Goal: Navigation & Orientation: Find specific page/section

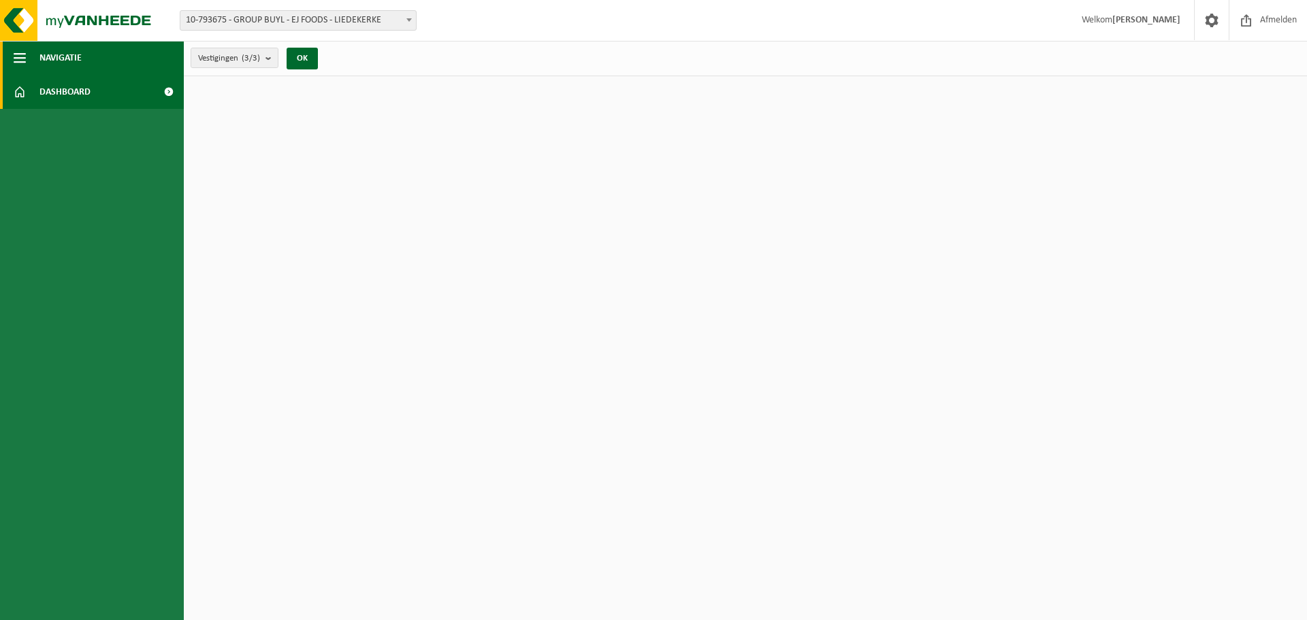
click at [69, 58] on span "Navigatie" at bounding box center [60, 58] width 42 height 34
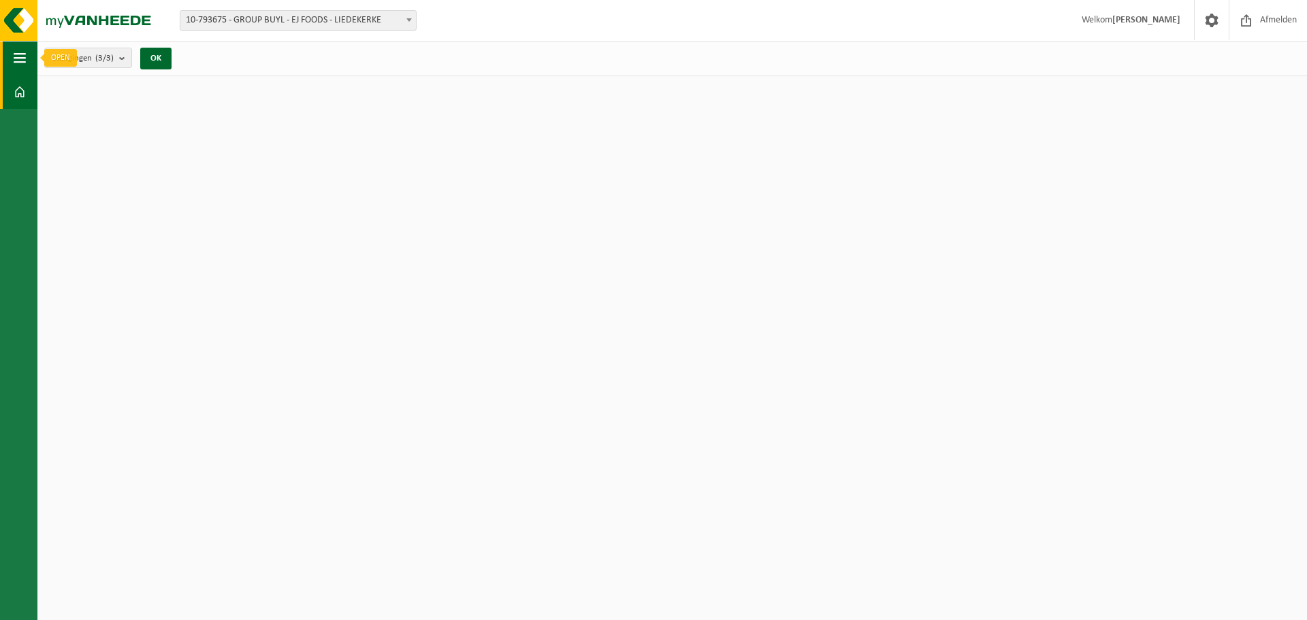
click at [14, 58] on span "button" at bounding box center [20, 58] width 12 height 34
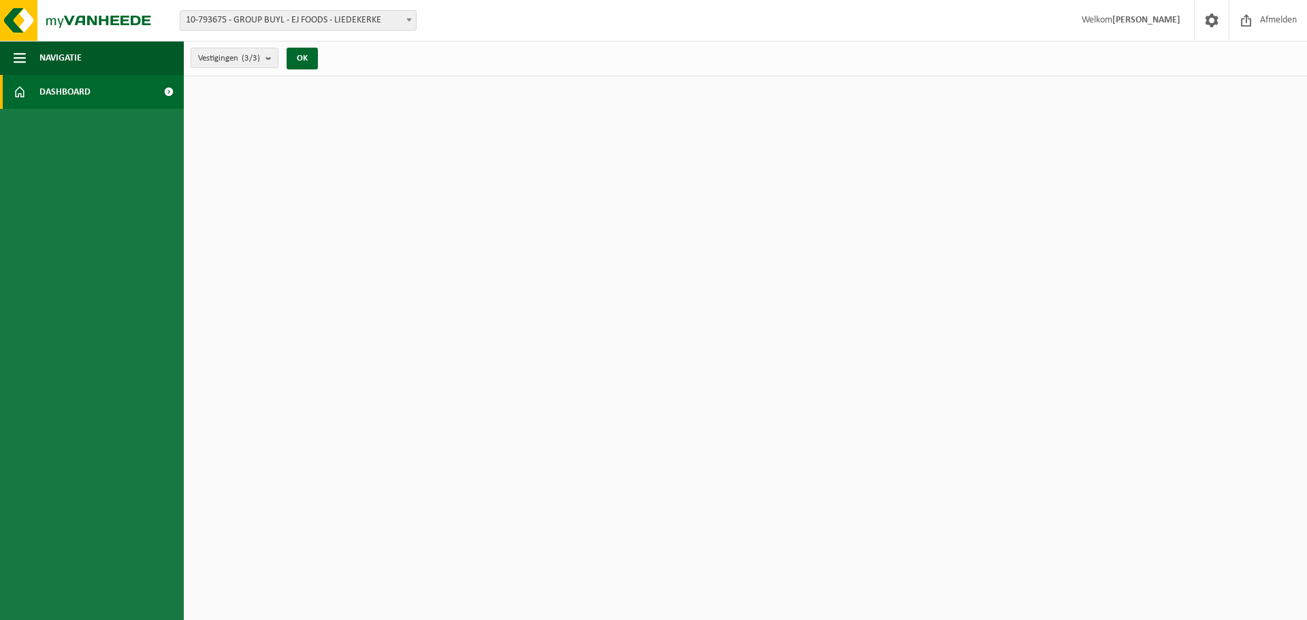
click at [65, 90] on span "Dashboard" at bounding box center [64, 92] width 51 height 34
click at [19, 54] on span "button" at bounding box center [20, 58] width 12 height 34
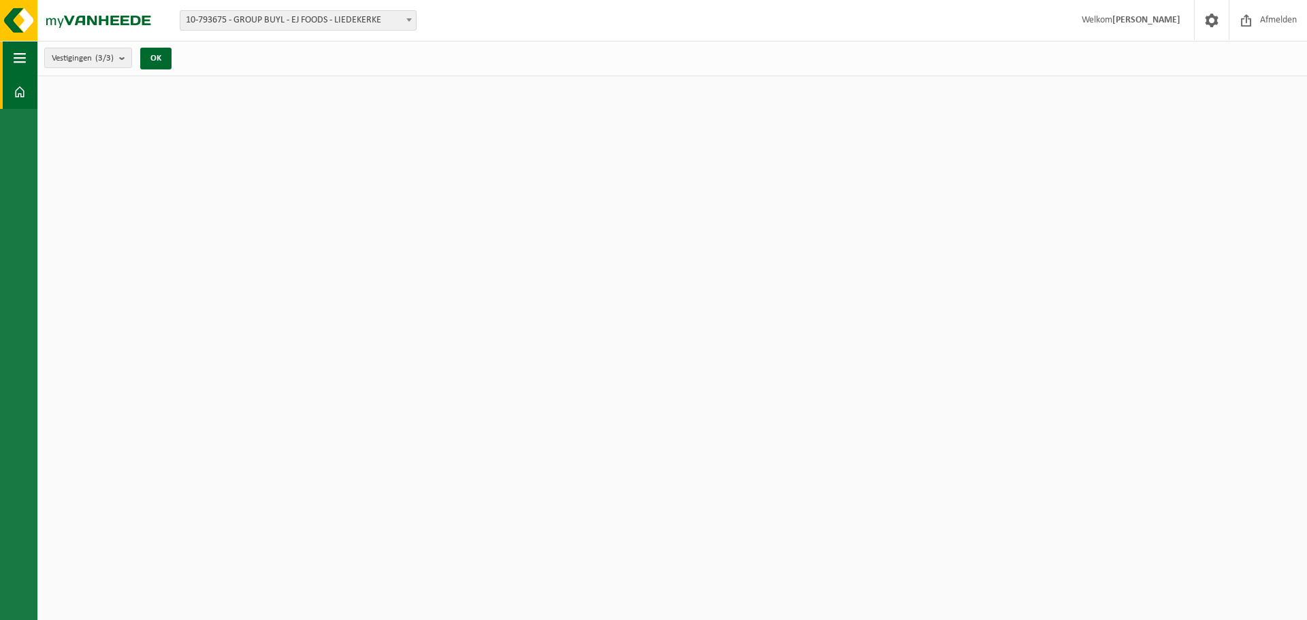
click at [20, 60] on span "button" at bounding box center [20, 58] width 12 height 34
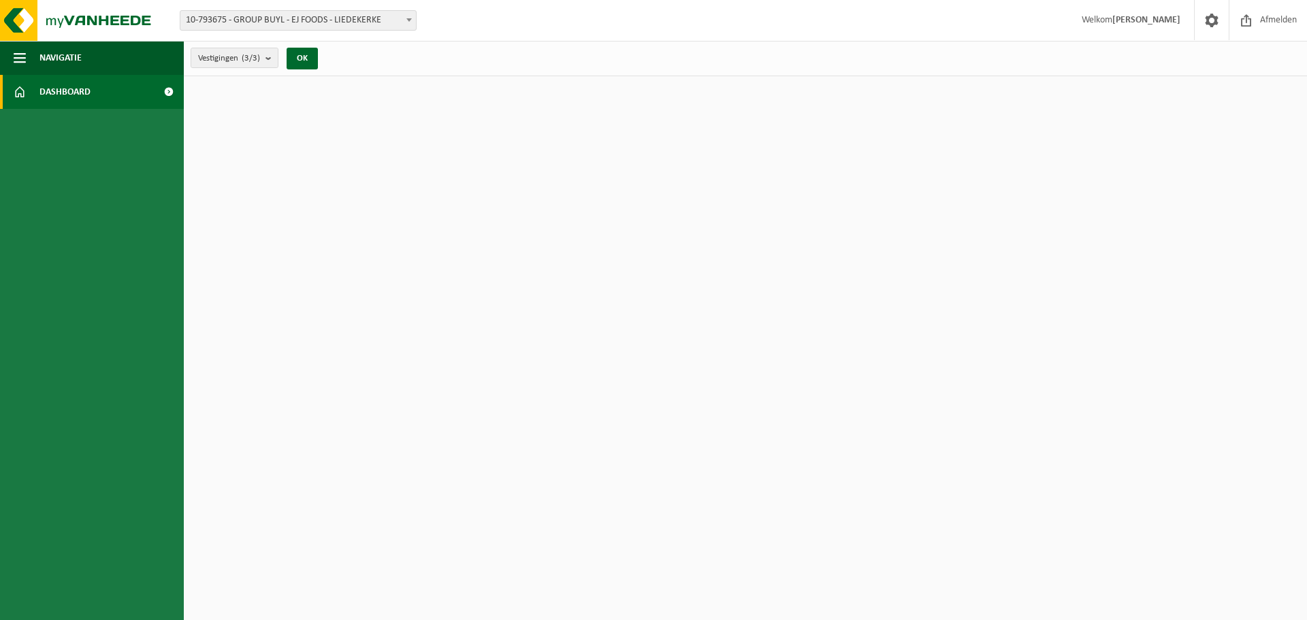
click at [81, 93] on span "Dashboard" at bounding box center [64, 92] width 51 height 34
click at [159, 87] on span at bounding box center [168, 92] width 31 height 34
click at [170, 89] on span at bounding box center [168, 92] width 31 height 34
click at [172, 93] on span at bounding box center [168, 92] width 31 height 34
click at [170, 91] on span at bounding box center [168, 92] width 31 height 34
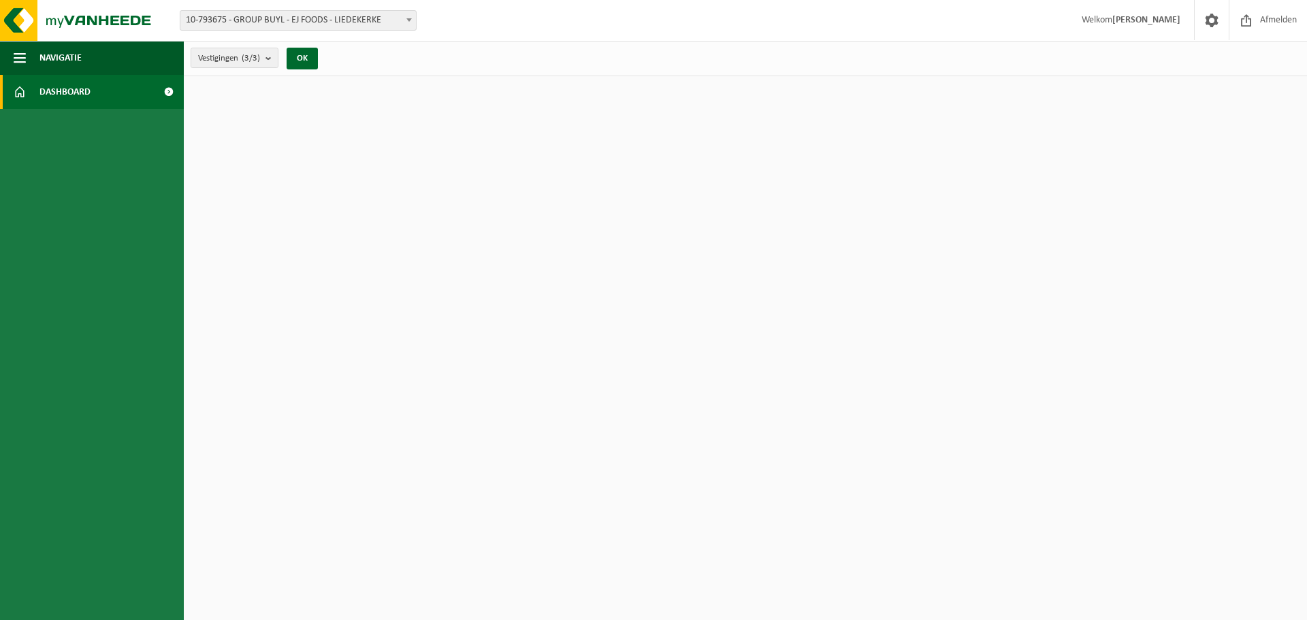
click at [397, 25] on span "10-793675 - GROUP BUYL - EJ FOODS - LIEDEKERKE" at bounding box center [298, 20] width 236 height 19
click at [1136, 10] on span "Welkom AURELIE BAUVEROY" at bounding box center [1131, 20] width 126 height 40
click at [1144, 15] on strong "[PERSON_NAME]" at bounding box center [1146, 20] width 68 height 10
click at [69, 57] on span "Navigatie" at bounding box center [60, 58] width 42 height 34
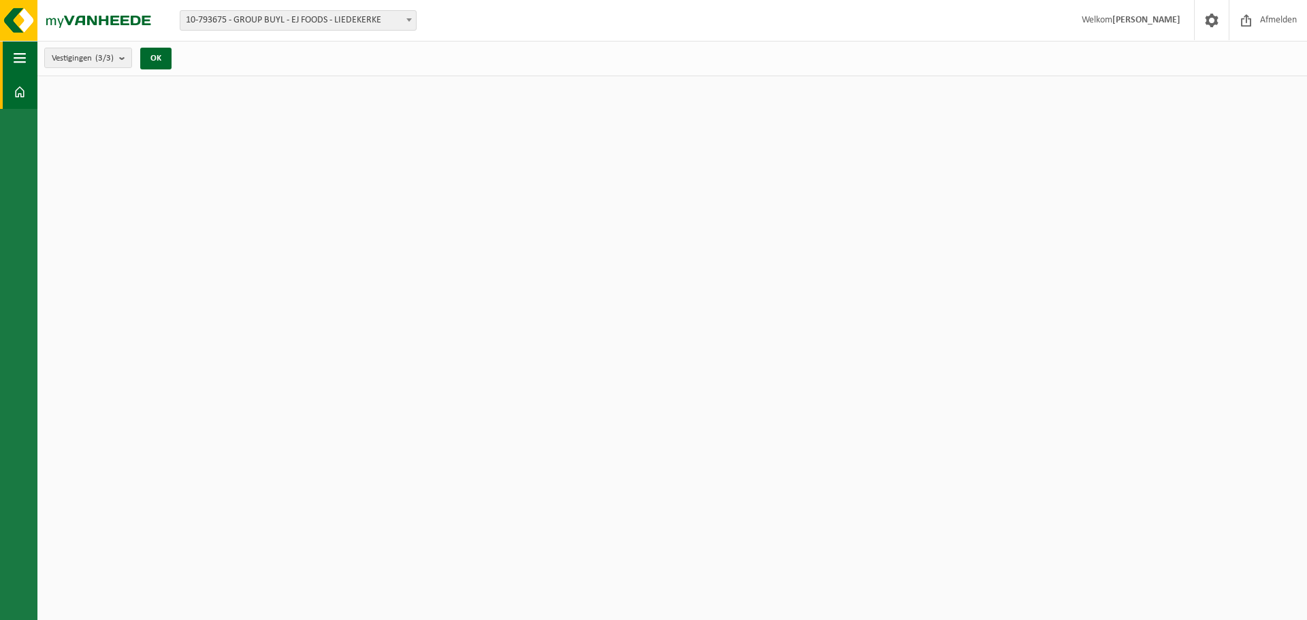
click at [16, 63] on span "button" at bounding box center [20, 58] width 12 height 34
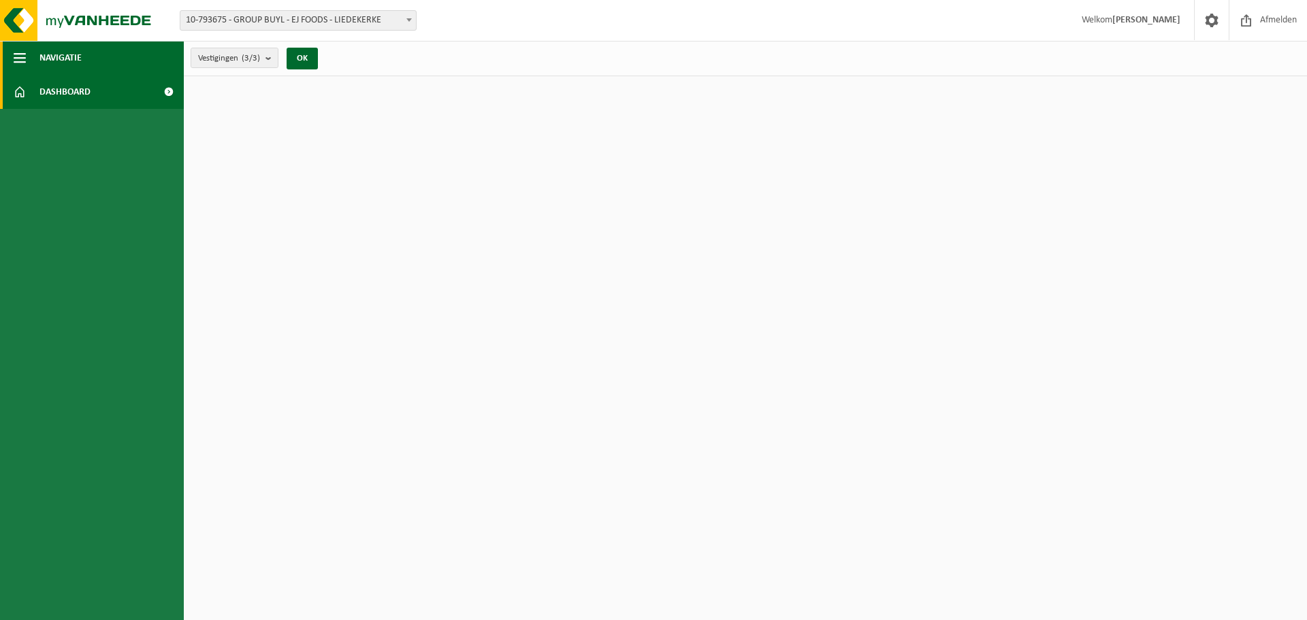
click at [16, 63] on span "button" at bounding box center [20, 58] width 12 height 34
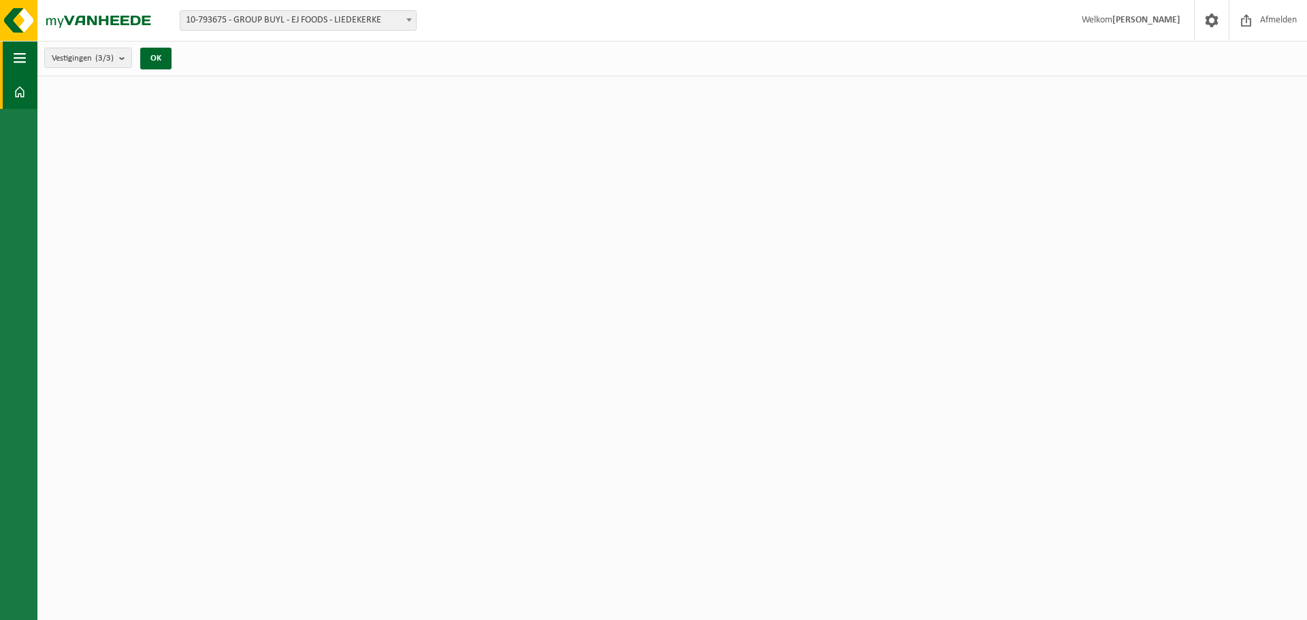
click at [16, 63] on span "button" at bounding box center [20, 58] width 12 height 34
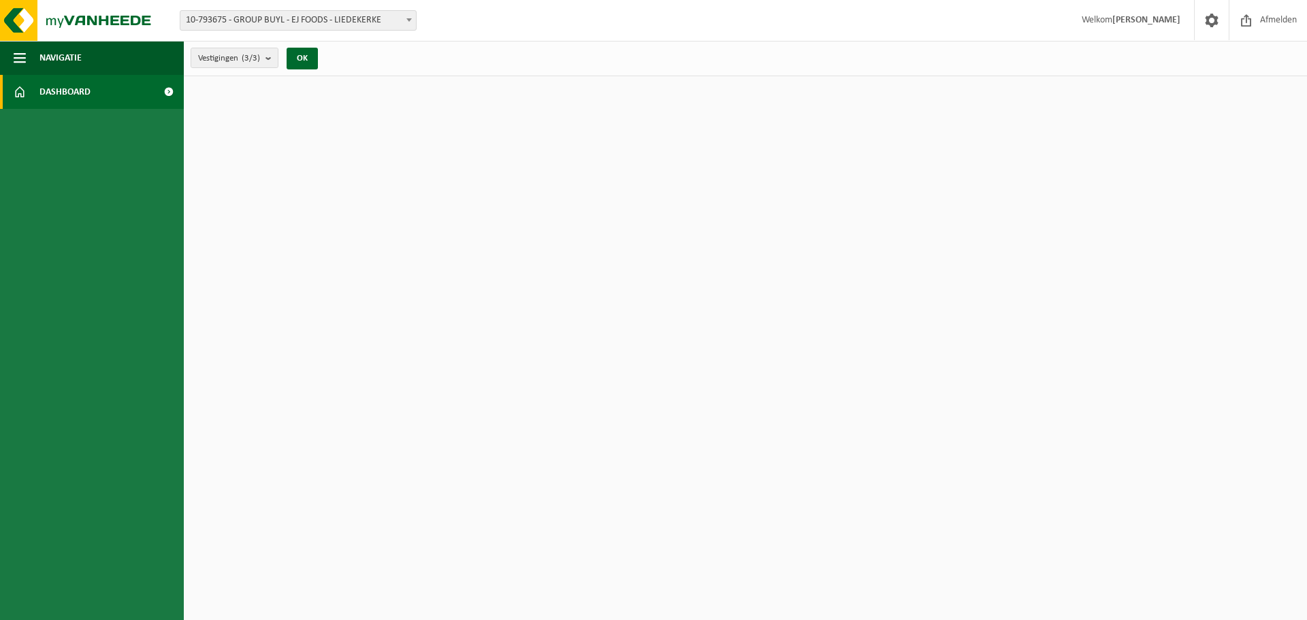
click at [16, 87] on span at bounding box center [20, 92] width 12 height 34
click at [67, 95] on span "Dashboard" at bounding box center [64, 92] width 51 height 34
click at [172, 91] on span at bounding box center [168, 92] width 31 height 34
click at [168, 93] on span at bounding box center [168, 92] width 31 height 34
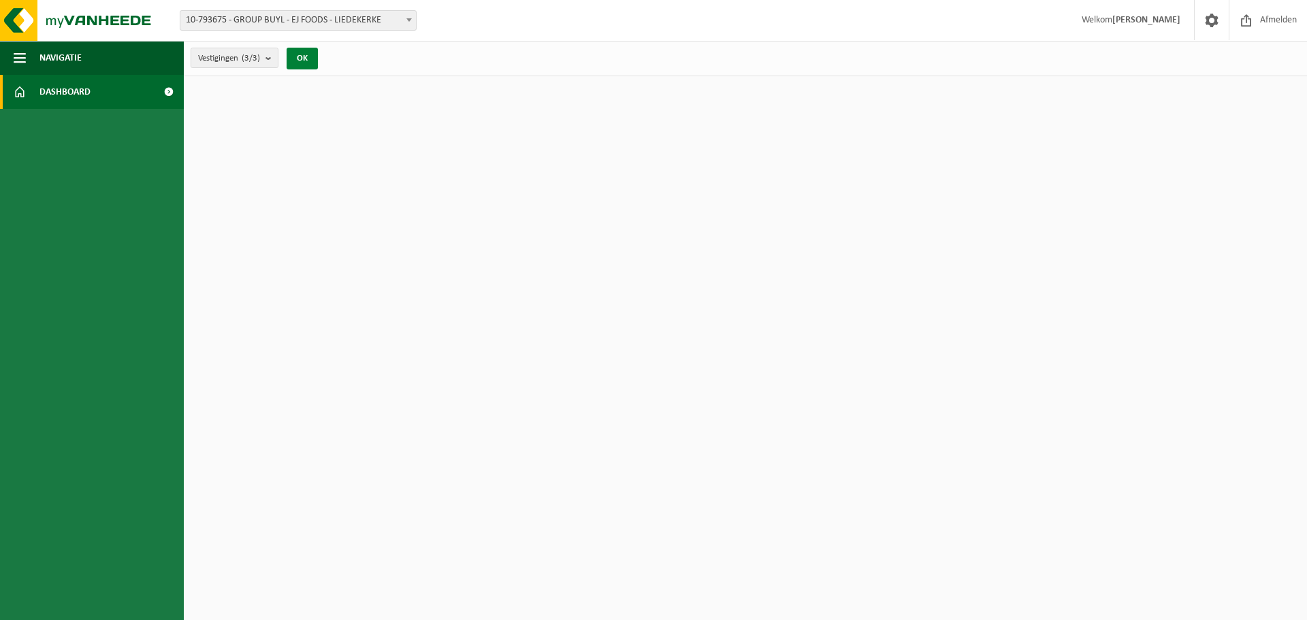
click at [297, 63] on button "OK" at bounding box center [302, 59] width 31 height 22
click at [274, 59] on b "submit" at bounding box center [272, 57] width 12 height 19
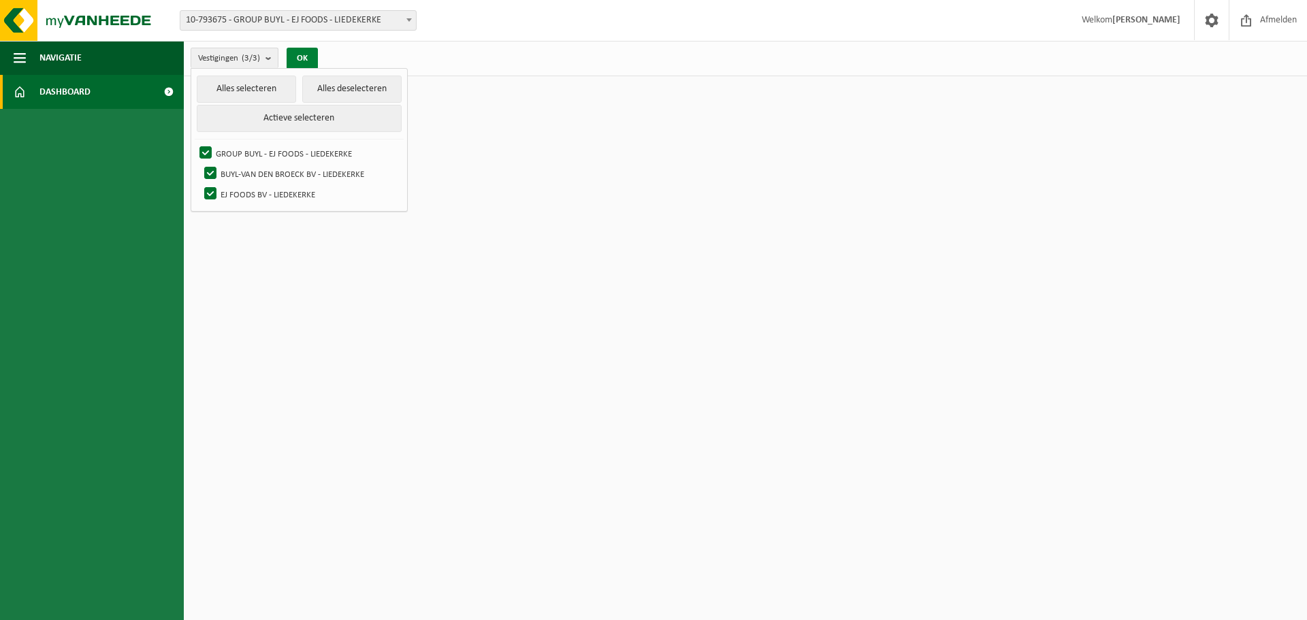
click at [306, 55] on button "OK" at bounding box center [302, 59] width 31 height 22
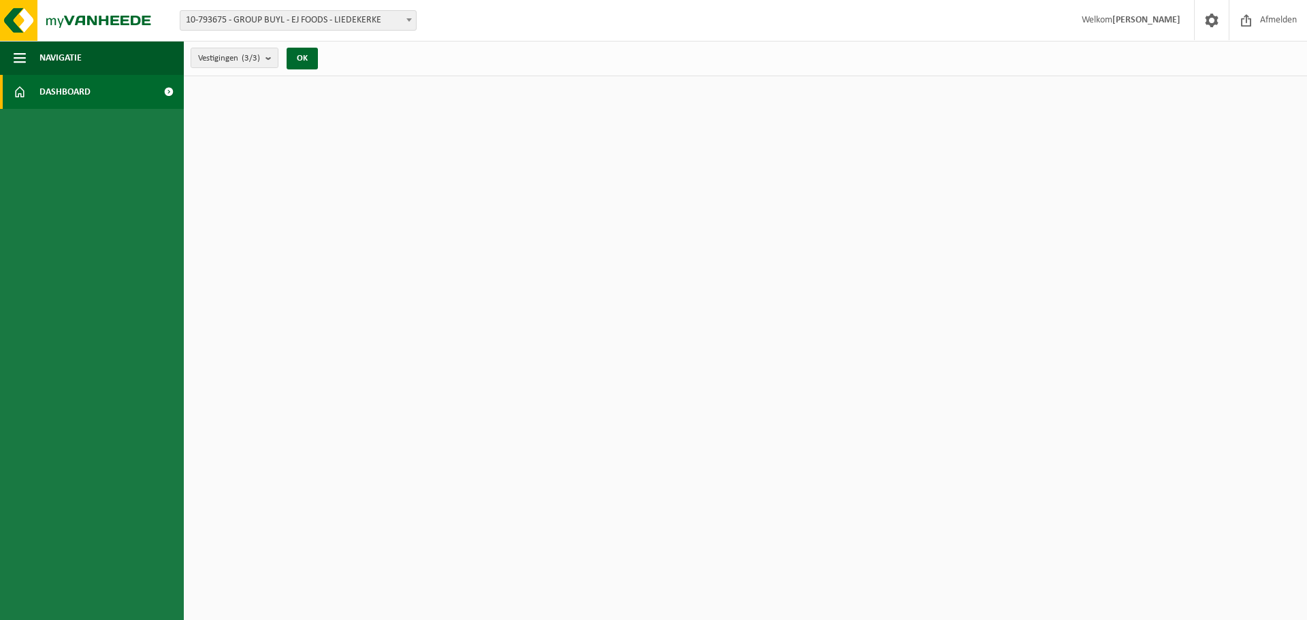
click at [1125, 29] on span "Welkom AURELIE BAUVEROY" at bounding box center [1131, 20] width 126 height 40
click at [86, 99] on span "Dashboard" at bounding box center [64, 92] width 51 height 34
click at [14, 63] on span "button" at bounding box center [20, 58] width 12 height 34
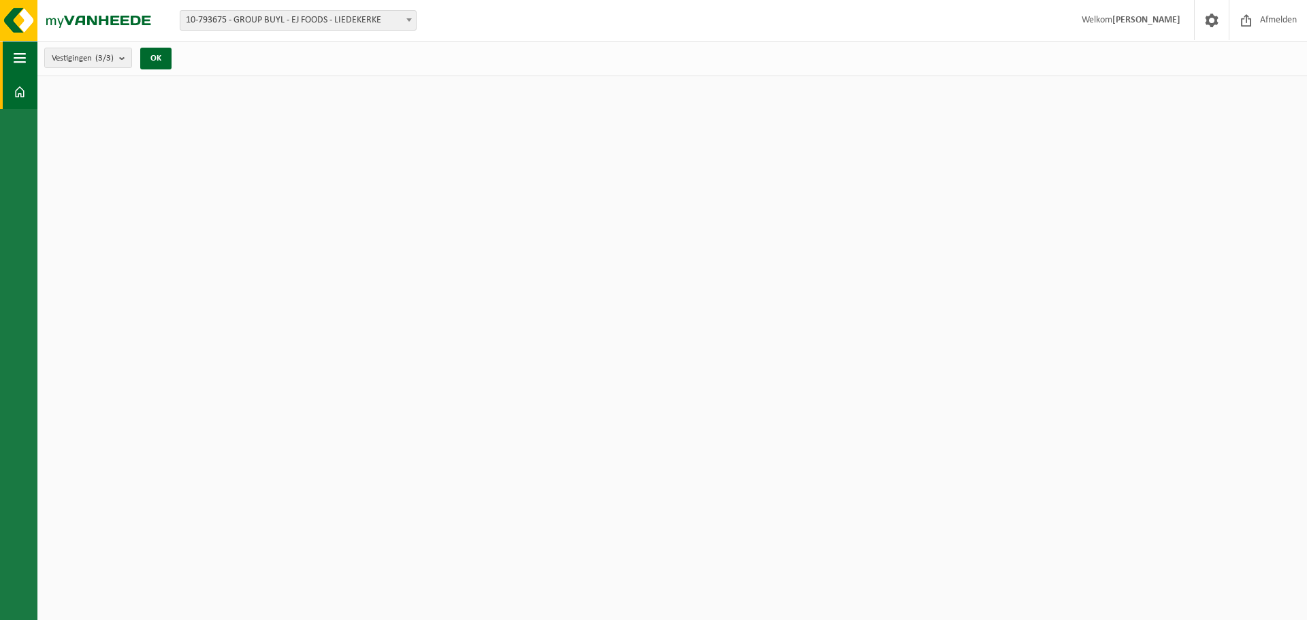
click at [14, 63] on span "button" at bounding box center [20, 58] width 12 height 34
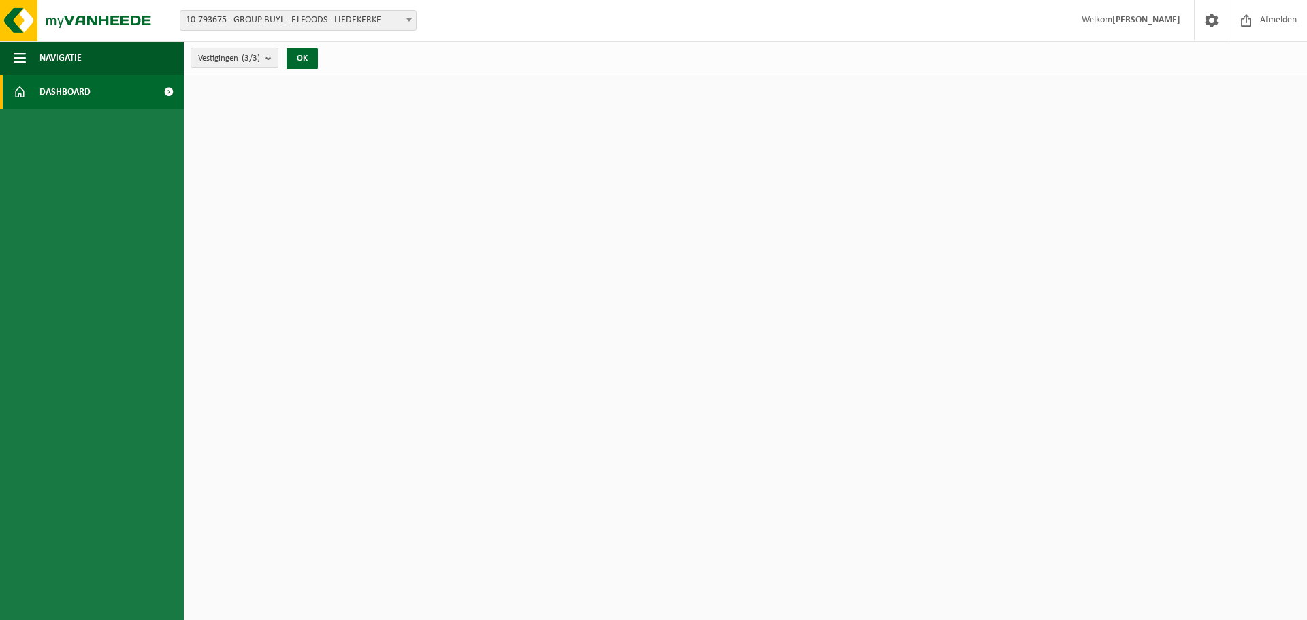
click at [165, 90] on span at bounding box center [168, 92] width 31 height 34
click at [85, 98] on span "Dashboard" at bounding box center [64, 92] width 51 height 34
click at [21, 92] on span at bounding box center [20, 92] width 12 height 34
click at [22, 63] on span "button" at bounding box center [20, 58] width 12 height 34
